Goal: Transaction & Acquisition: Purchase product/service

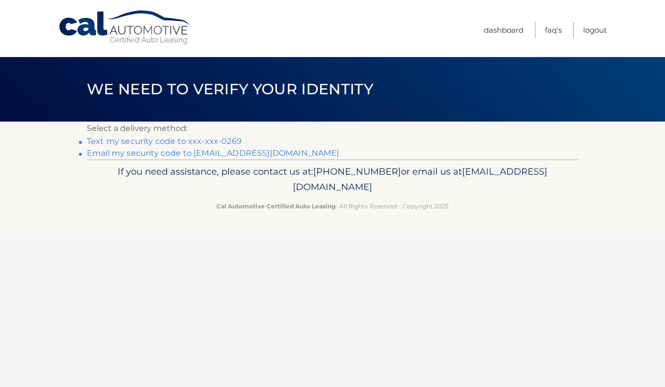
click at [184, 140] on link "Text my security code to xxx-xxx-0269" at bounding box center [164, 141] width 155 height 9
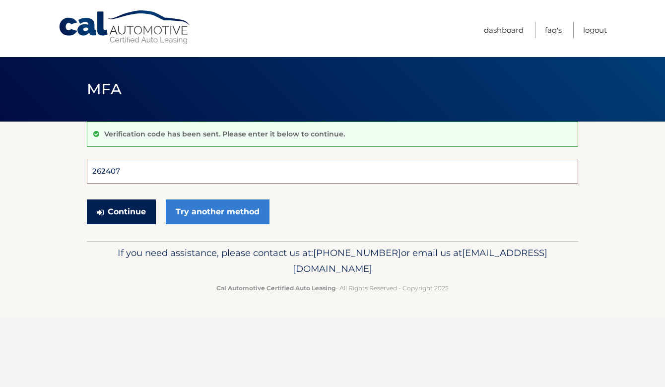
type input "262407"
click at [121, 212] on button "Continue" at bounding box center [121, 212] width 69 height 25
click at [137, 217] on button "Continue" at bounding box center [121, 212] width 69 height 25
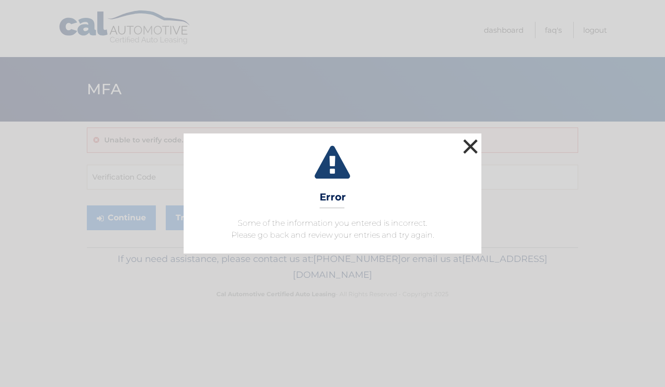
click at [467, 145] on button "×" at bounding box center [471, 147] width 20 height 20
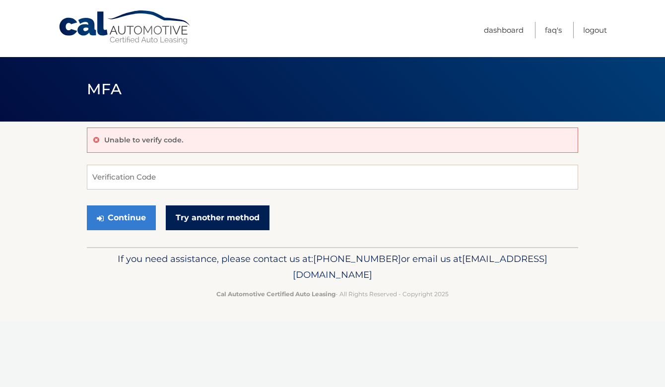
click at [235, 216] on link "Try another method" at bounding box center [218, 218] width 104 height 25
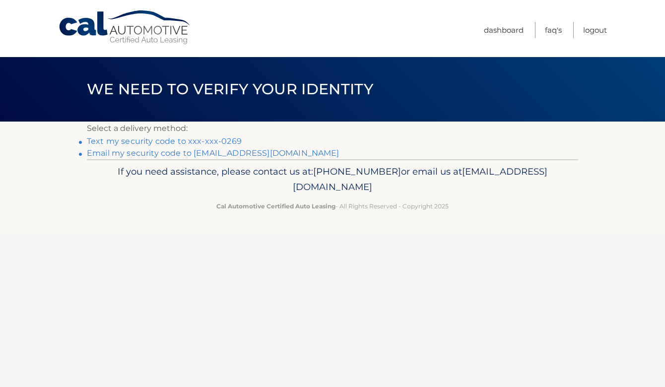
click at [213, 141] on link "Text my security code to xxx-xxx-0269" at bounding box center [164, 141] width 155 height 9
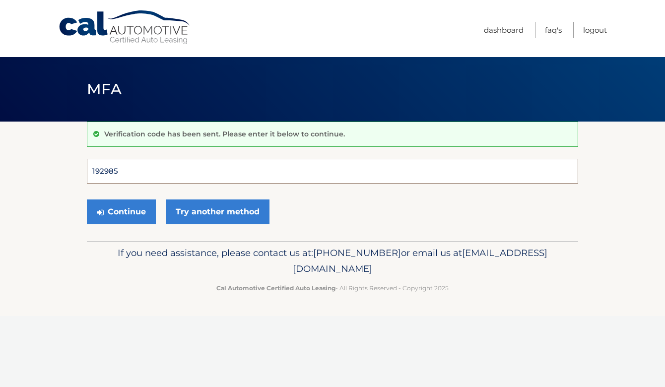
type input "192985"
click at [121, 212] on button "Continue" at bounding box center [121, 212] width 69 height 25
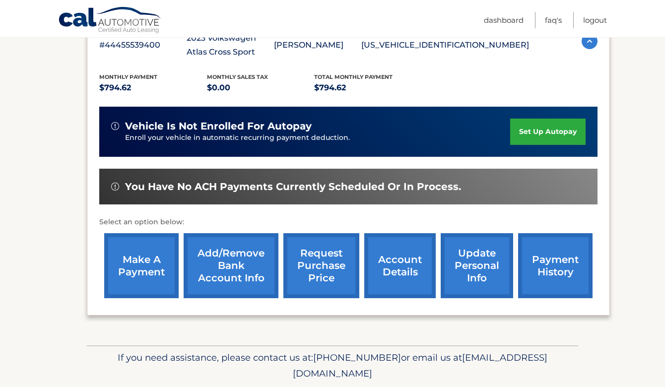
scroll to position [195, 0]
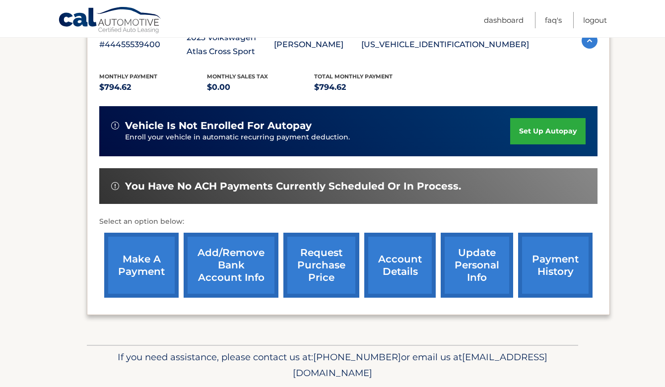
click at [330, 255] on link "request purchase price" at bounding box center [321, 265] width 76 height 65
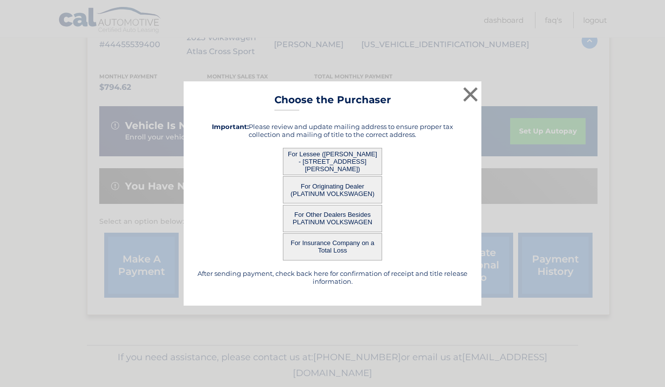
click at [364, 159] on button "For Lessee ([PERSON_NAME] - [STREET_ADDRESS][PERSON_NAME])" at bounding box center [332, 161] width 99 height 27
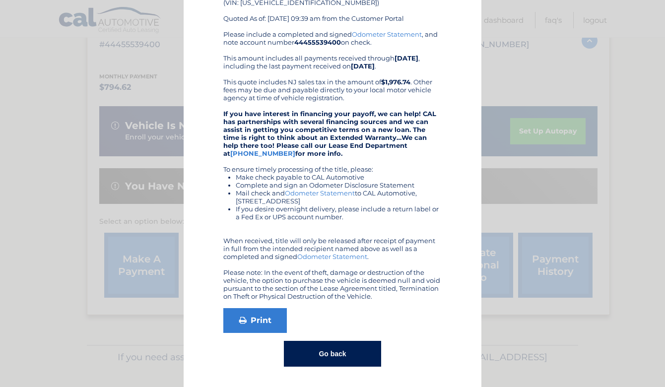
scroll to position [93, 0]
click at [317, 358] on button "Go back" at bounding box center [332, 355] width 97 height 26
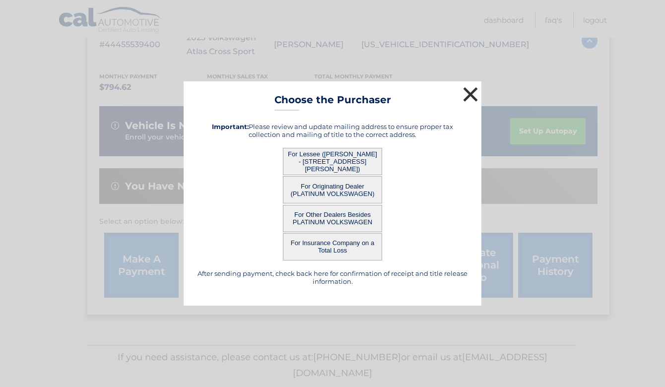
click at [467, 95] on button "×" at bounding box center [471, 94] width 20 height 20
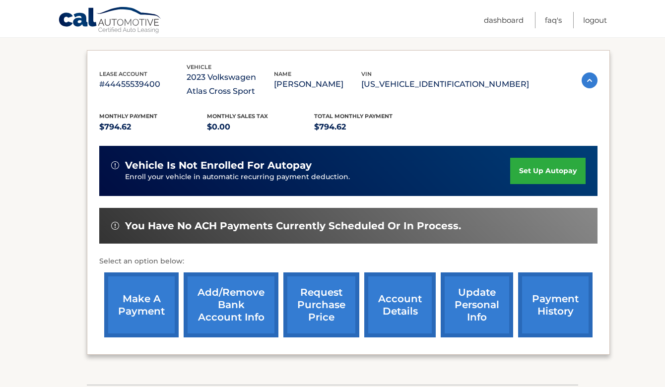
scroll to position [178, 0]
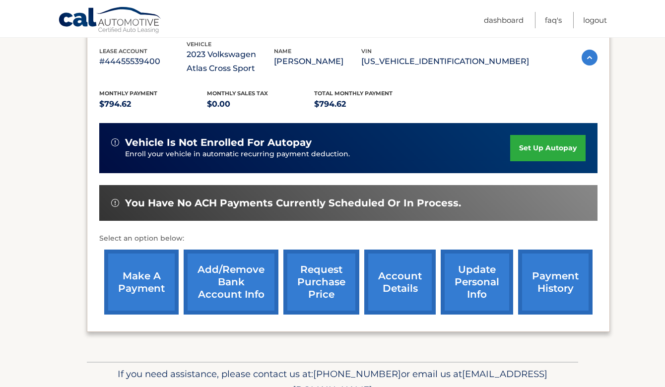
click at [140, 278] on link "make a payment" at bounding box center [141, 282] width 74 height 65
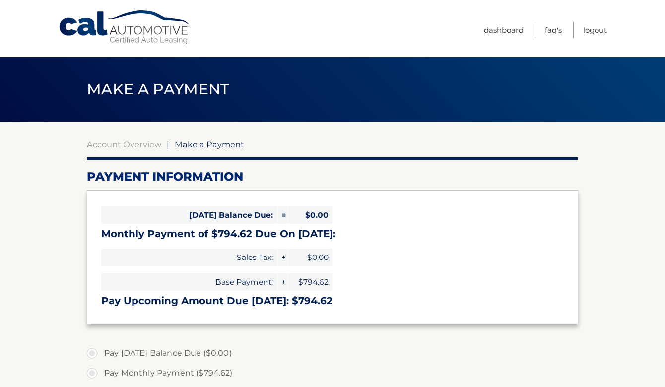
select select "YzNlZTkzODUtMjVmYS00ZDA4LWFiNjUtNzBhMzIxZDA1MGRi"
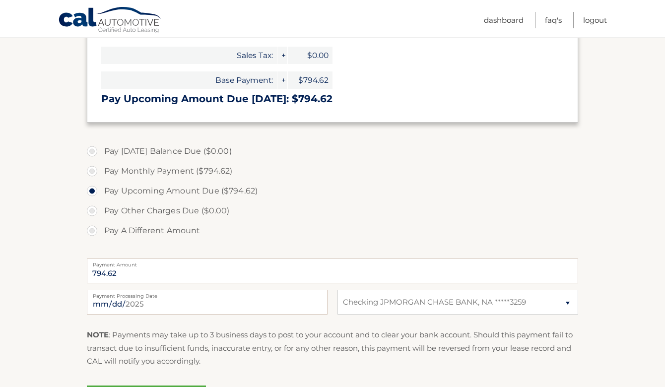
scroll to position [210, 0]
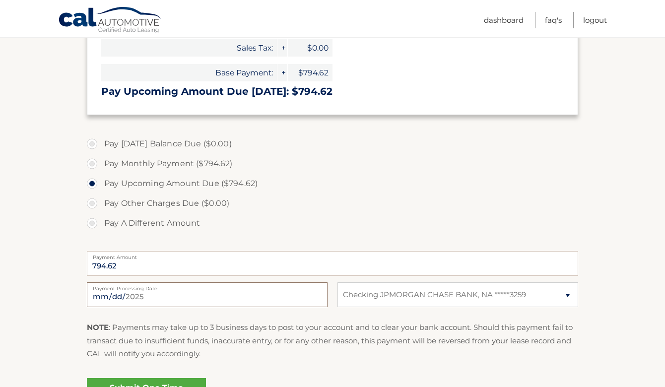
click at [300, 294] on input "[DATE]" at bounding box center [207, 295] width 241 height 25
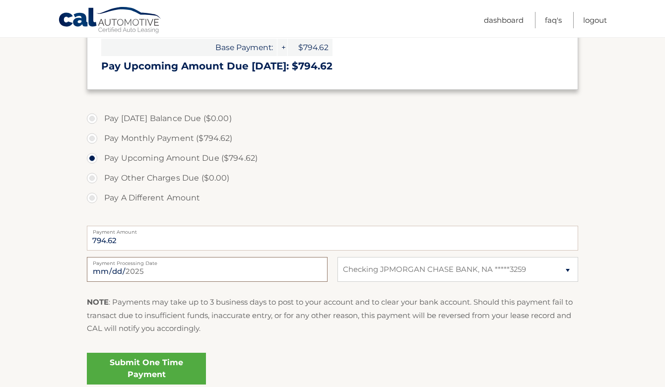
scroll to position [241, 0]
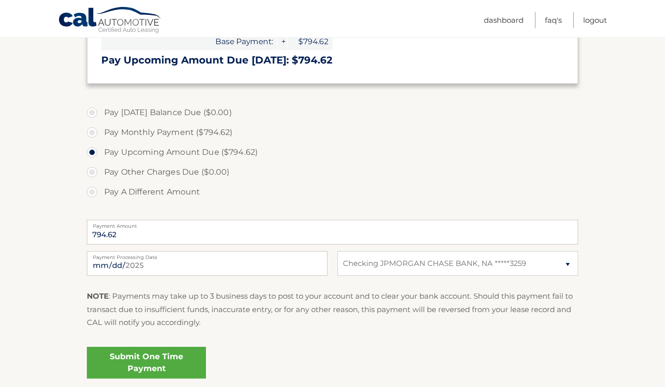
click at [310, 199] on label "Pay A Different Amount" at bounding box center [333, 192] width 492 height 20
click at [101, 198] on input "Pay A Different Amount" at bounding box center [96, 190] width 10 height 16
radio input "true"
click at [192, 133] on label "Pay Monthly Payment ($794.62)" at bounding box center [333, 133] width 492 height 20
click at [101, 133] on input "Pay Monthly Payment ($794.62)" at bounding box center [96, 131] width 10 height 16
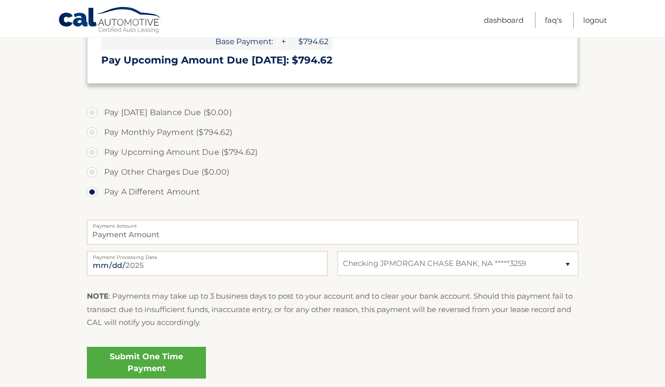
radio input "true"
type input "794.62"
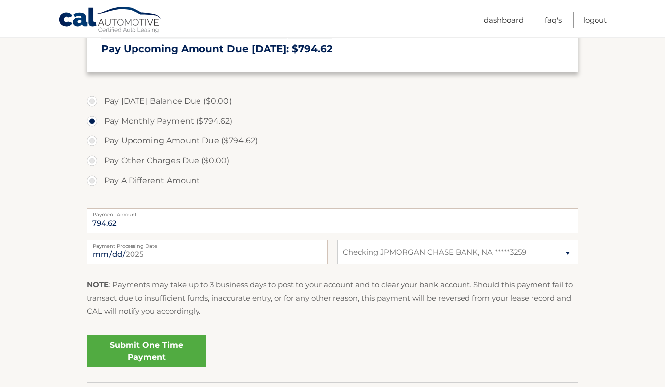
scroll to position [254, 0]
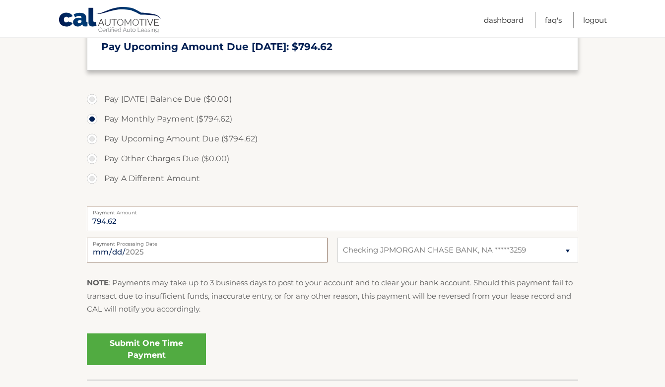
click at [275, 252] on input "[DATE]" at bounding box center [207, 250] width 241 height 25
type input "[DATE]"
click at [240, 328] on fieldset "Pay [DATE] Balance Due ($0.00) Pay Monthly Payment ($794.62) Pay Upcoming Amoun…" at bounding box center [333, 232] width 492 height 293
click at [172, 345] on link "Submit One Time Payment" at bounding box center [146, 350] width 119 height 32
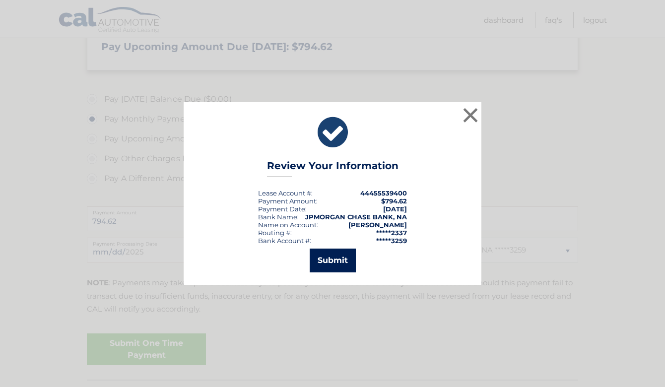
click at [336, 255] on button "Submit" at bounding box center [333, 261] width 46 height 24
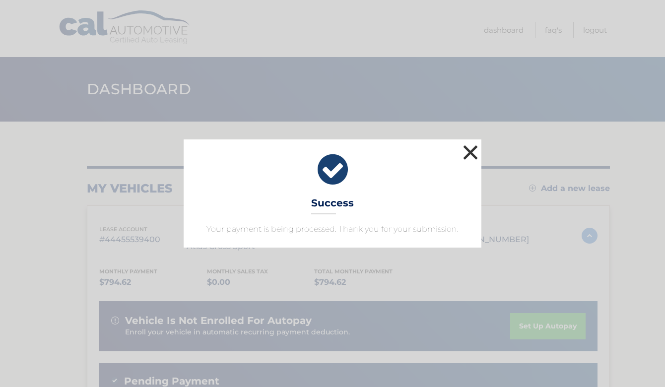
click at [469, 152] on button "×" at bounding box center [471, 152] width 20 height 20
